Goal: Unclear

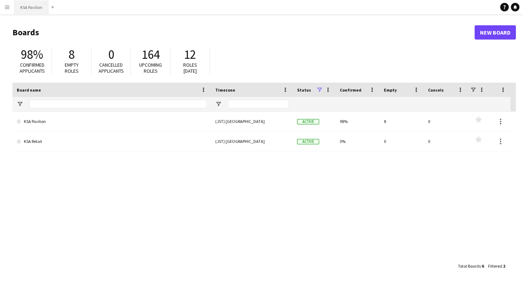
click at [27, 8] on button "KSA Pavilion Close" at bounding box center [32, 7] width 34 height 14
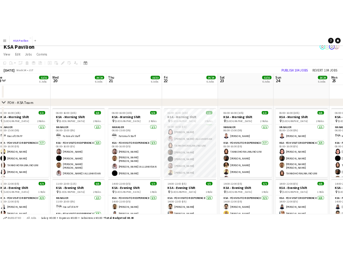
scroll to position [8, 0]
